Goal: Find specific page/section: Find specific page/section

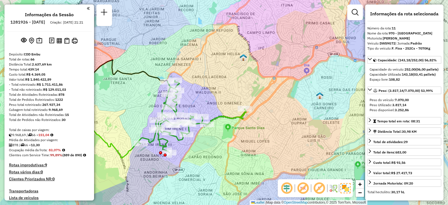
select select "**********"
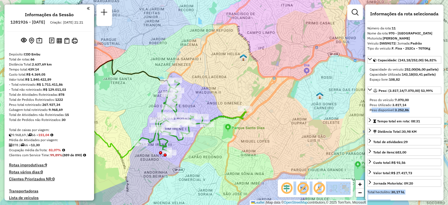
scroll to position [420, 0]
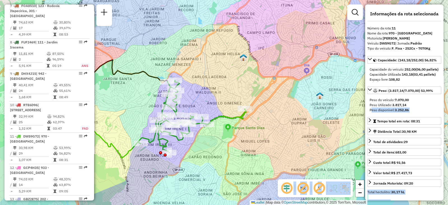
click at [358, 92] on div "Janela de atendimento Grade de atendimento Capacidade Transportadoras Veículos …" at bounding box center [224, 102] width 448 height 205
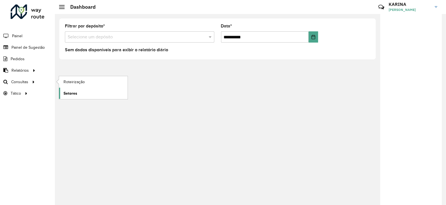
click at [70, 91] on span "Setores" at bounding box center [71, 93] width 14 height 6
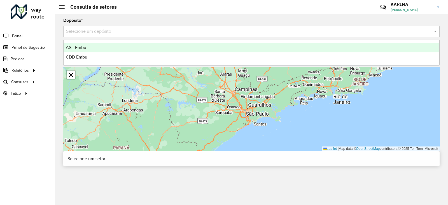
click at [139, 28] on input "text" at bounding box center [246, 31] width 360 height 7
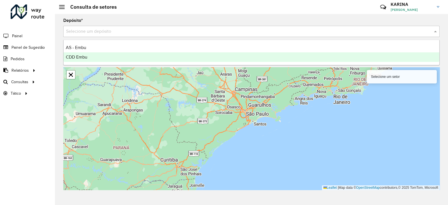
click at [105, 59] on div "CDD Embu" at bounding box center [252, 57] width 376 height 10
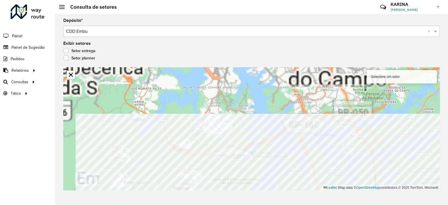
click at [337, 185] on div "000 - DOM Selecione um setor Leaflet | Map data © OpenStreetMap contributors,© …" at bounding box center [251, 128] width 376 height 123
